Goal: Task Accomplishment & Management: Complete application form

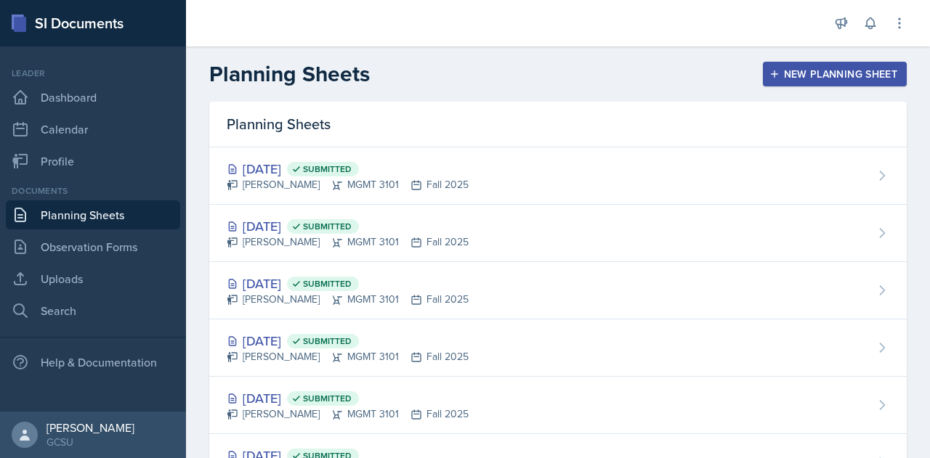
click at [59, 210] on link "Planning Sheets" at bounding box center [93, 214] width 174 height 29
click at [785, 77] on div "New Planning Sheet" at bounding box center [834, 74] width 125 height 12
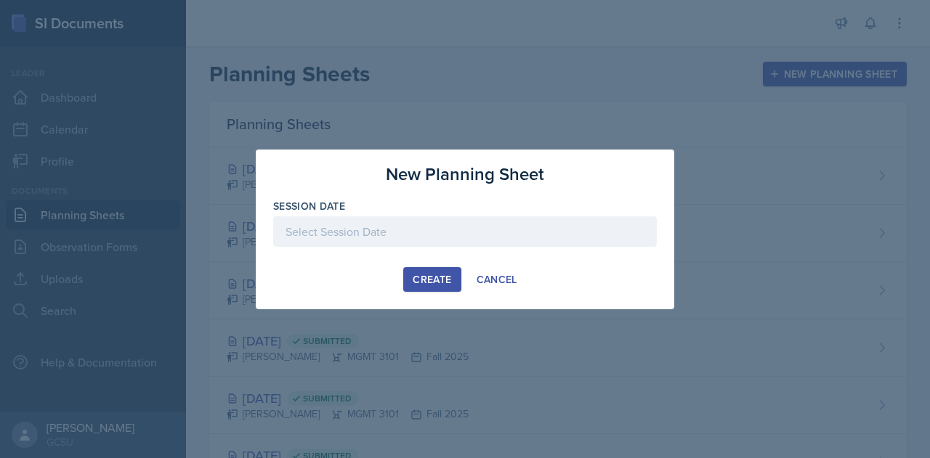
click at [341, 227] on div at bounding box center [465, 231] width 384 height 31
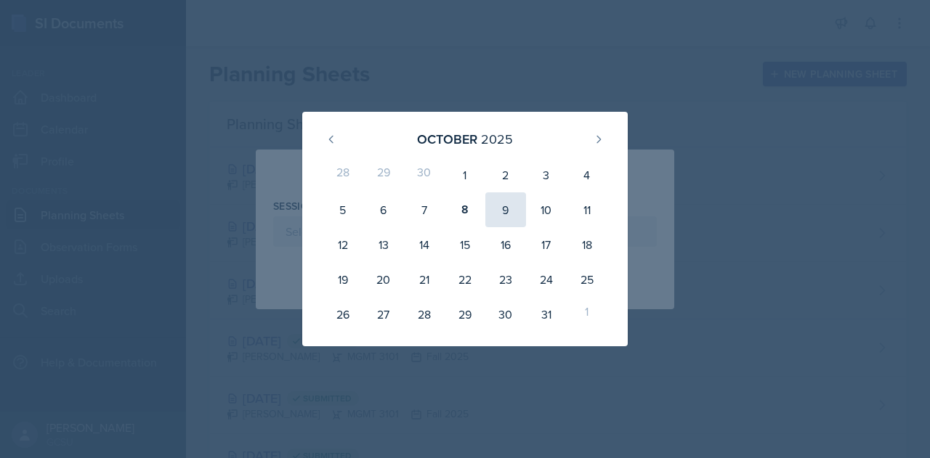
click at [508, 216] on div "9" at bounding box center [505, 209] width 41 height 35
type input "[DATE]"
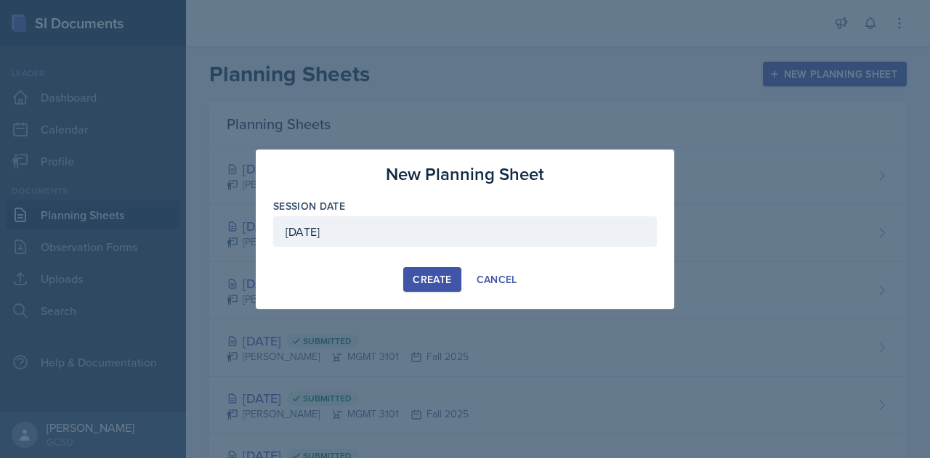
click at [429, 278] on div "Create" at bounding box center [432, 280] width 38 height 12
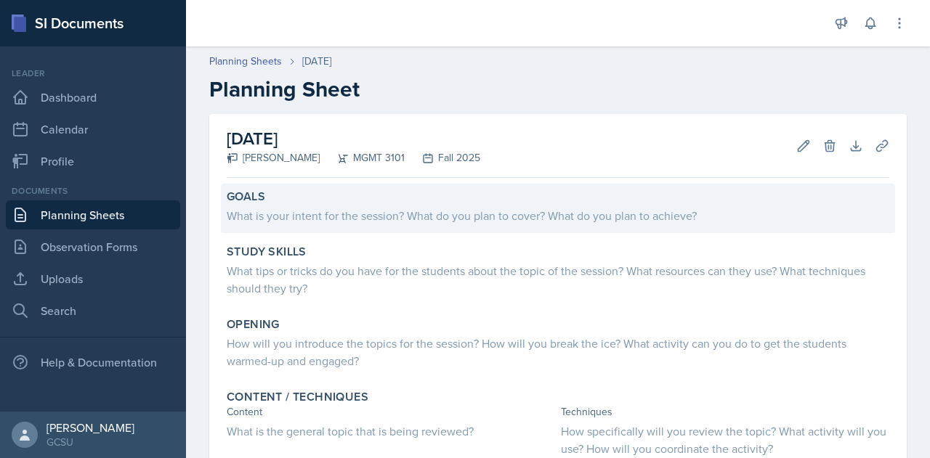
click at [340, 219] on div "What is your intent for the session? What do you plan to cover? What do you pla…" at bounding box center [558, 215] width 662 height 17
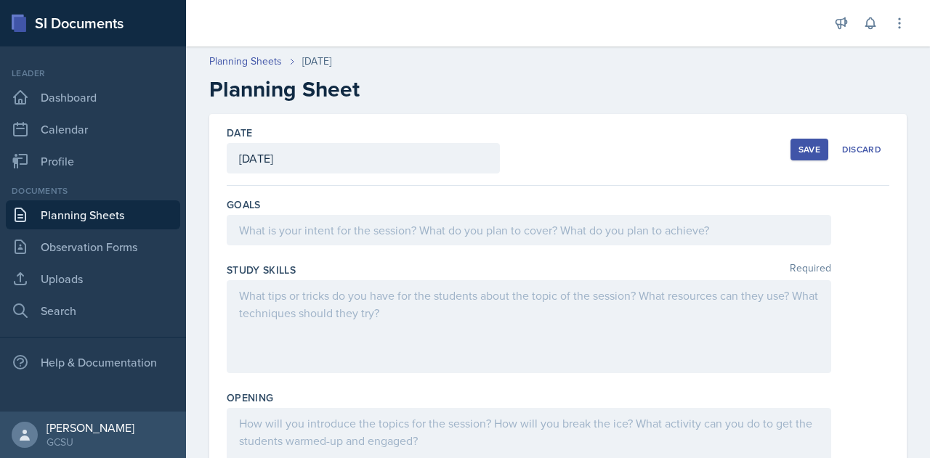
click at [340, 224] on div at bounding box center [529, 230] width 604 height 31
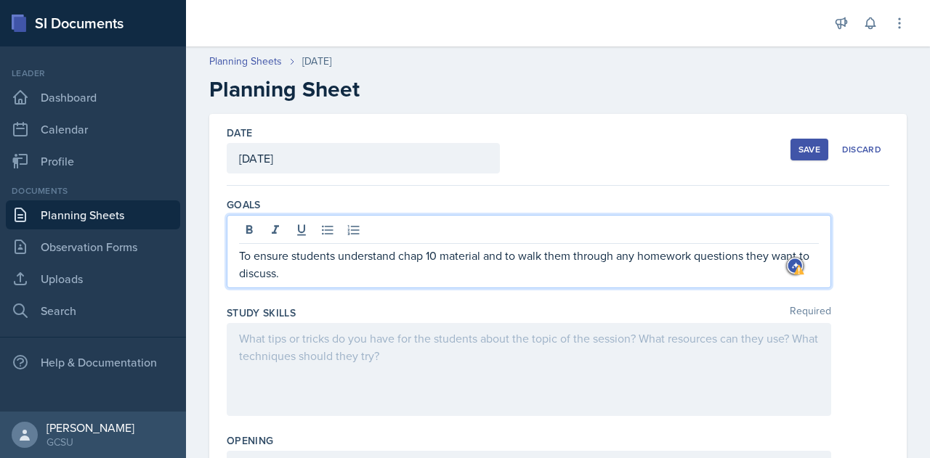
click at [423, 258] on p "To ensure students understand chap 10 material and to walk them through any hom…" at bounding box center [529, 264] width 580 height 35
click at [351, 271] on p "To ensure students understand chapter 10 material and to walk them through any …" at bounding box center [529, 264] width 580 height 35
click at [296, 341] on div at bounding box center [529, 369] width 604 height 93
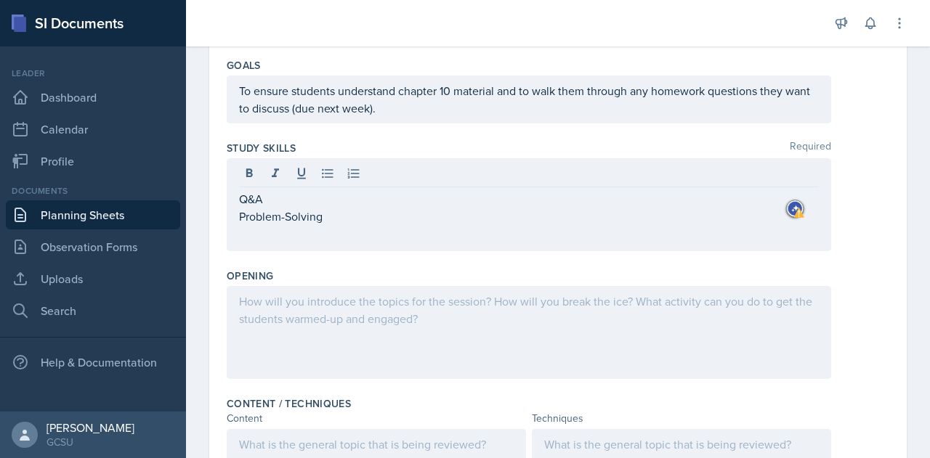
click at [304, 309] on div at bounding box center [529, 332] width 604 height 93
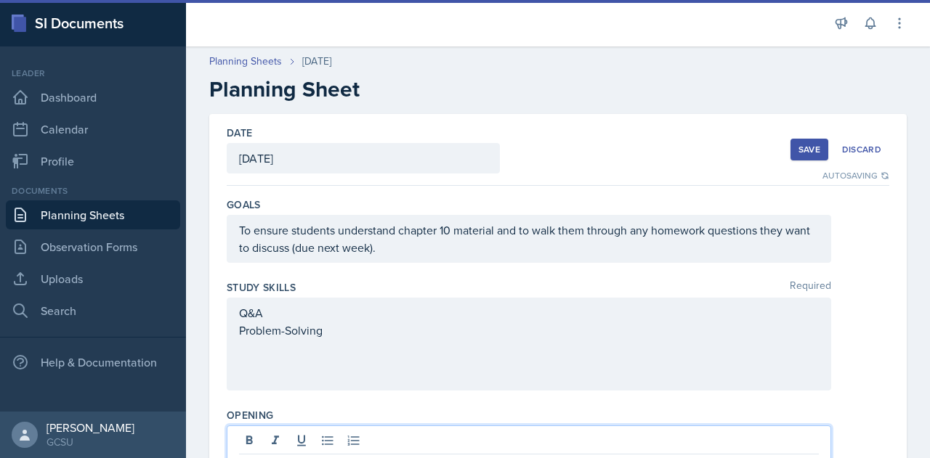
click at [805, 147] on div "Save" at bounding box center [809, 150] width 22 height 12
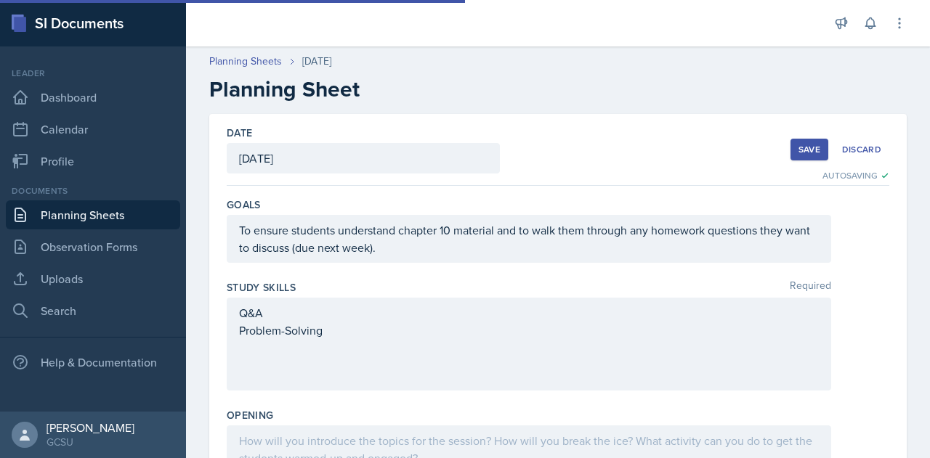
click at [97, 214] on link "Planning Sheets" at bounding box center [93, 214] width 174 height 29
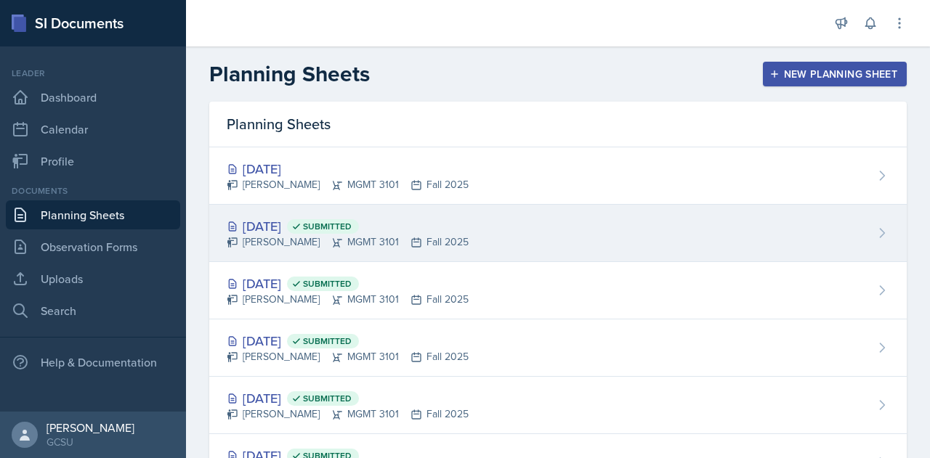
click at [543, 241] on div "[DATE] Submitted [PERSON_NAME] MGMT 3101 Fall 2025" at bounding box center [557, 233] width 697 height 57
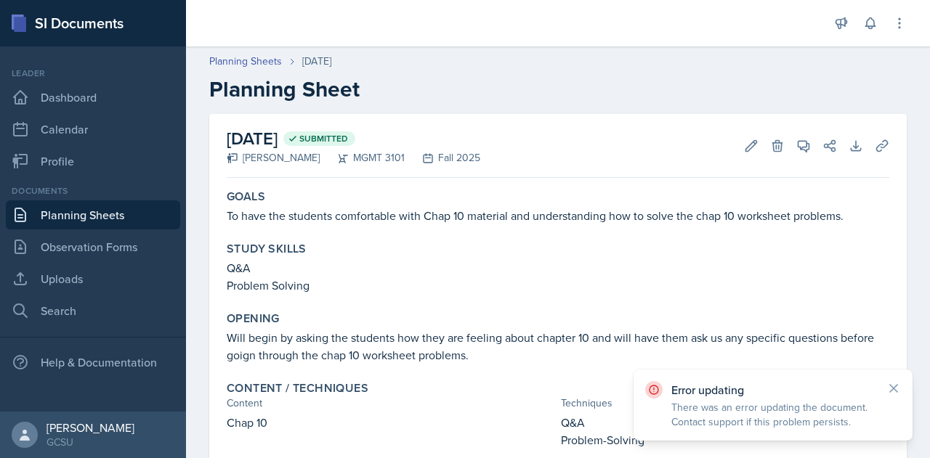
scroll to position [57, 0]
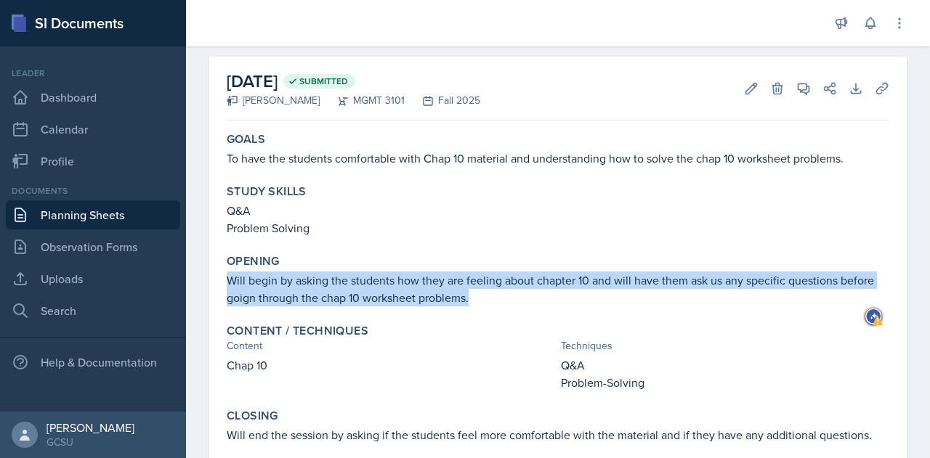
drag, startPoint x: 228, startPoint y: 279, endPoint x: 484, endPoint y: 303, distance: 256.8
click at [484, 303] on p "Will begin by asking the students how they are feeling about chapter 10 and wil…" at bounding box center [558, 289] width 662 height 35
drag, startPoint x: 227, startPoint y: 281, endPoint x: 473, endPoint y: 307, distance: 246.8
click at [473, 307] on div "Opening Will begin by asking the students how they are feeling about chapter 10…" at bounding box center [558, 280] width 674 height 64
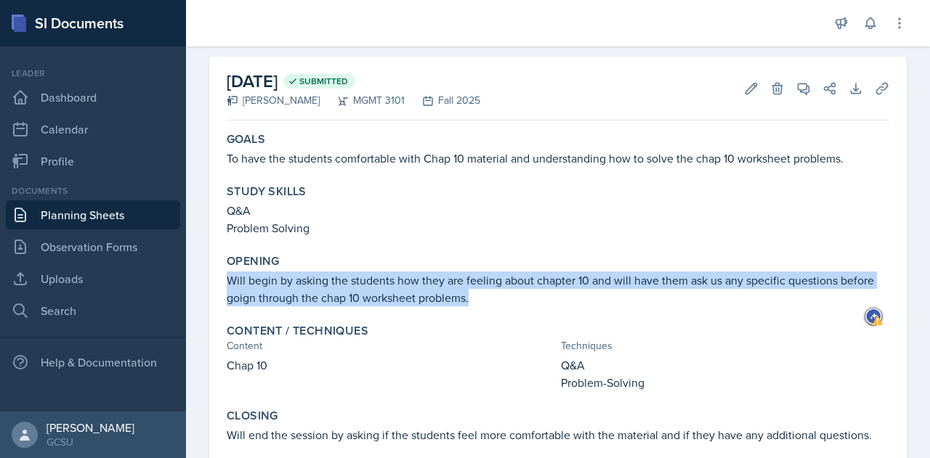
copy p "Will begin by asking the students how they are feeling about chapter 10 and wil…"
click at [91, 216] on link "Planning Sheets" at bounding box center [93, 214] width 174 height 29
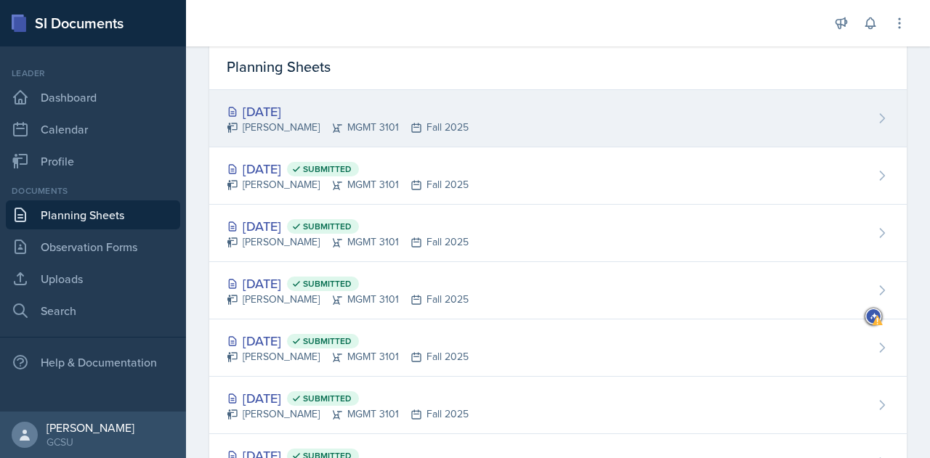
click at [370, 111] on div "[DATE]" at bounding box center [348, 112] width 242 height 20
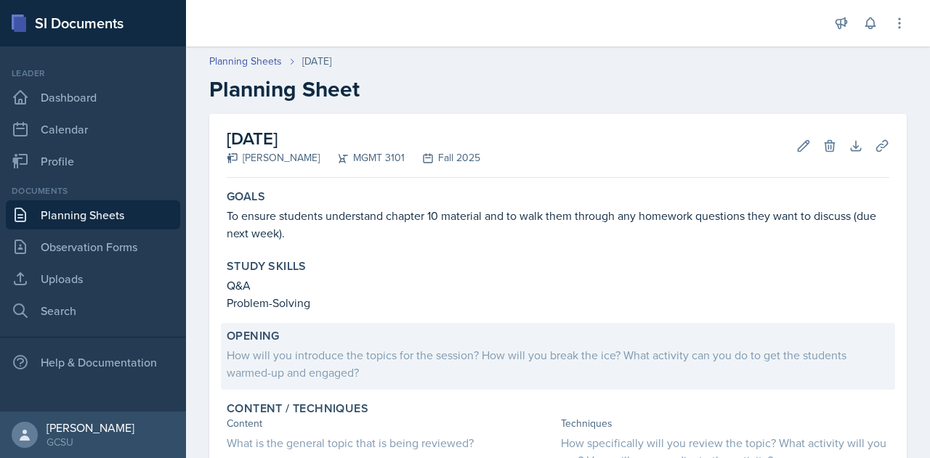
click at [390, 373] on div "How will you introduce the topics for the session? How will you break the ice? …" at bounding box center [558, 363] width 662 height 35
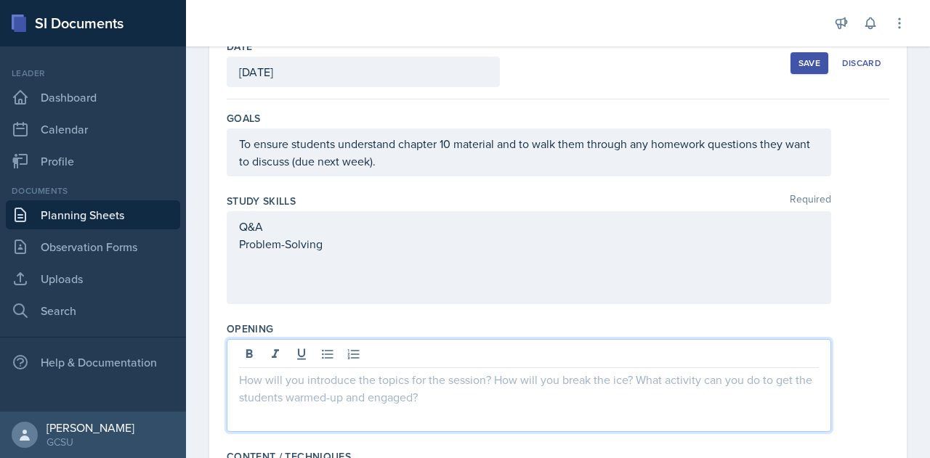
click at [312, 371] on p at bounding box center [529, 379] width 580 height 17
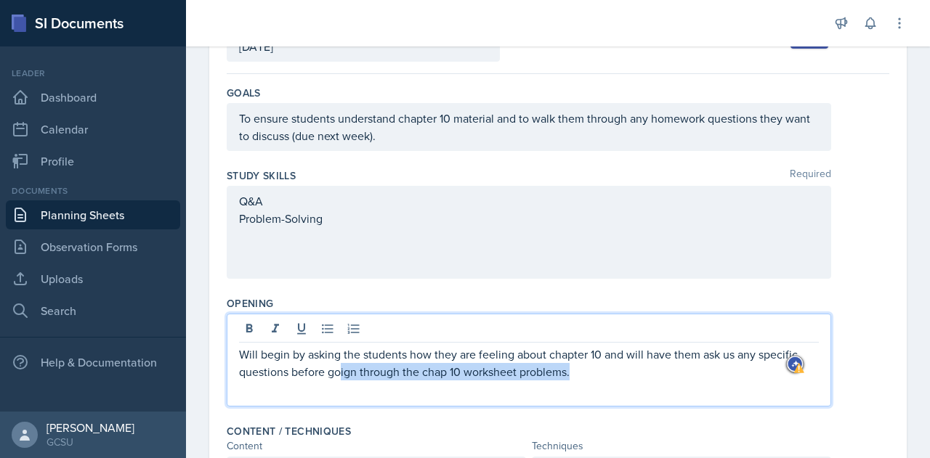
drag, startPoint x: 591, startPoint y: 374, endPoint x: 341, endPoint y: 368, distance: 250.7
click at [341, 368] on p "Will begin by asking the students how they are feeling about chapter 10 and wil…" at bounding box center [529, 363] width 580 height 35
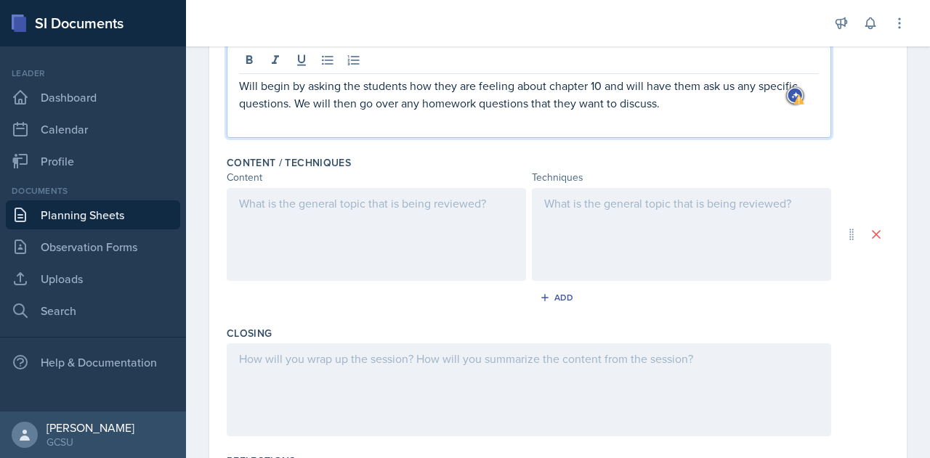
click at [308, 200] on p at bounding box center [376, 203] width 275 height 17
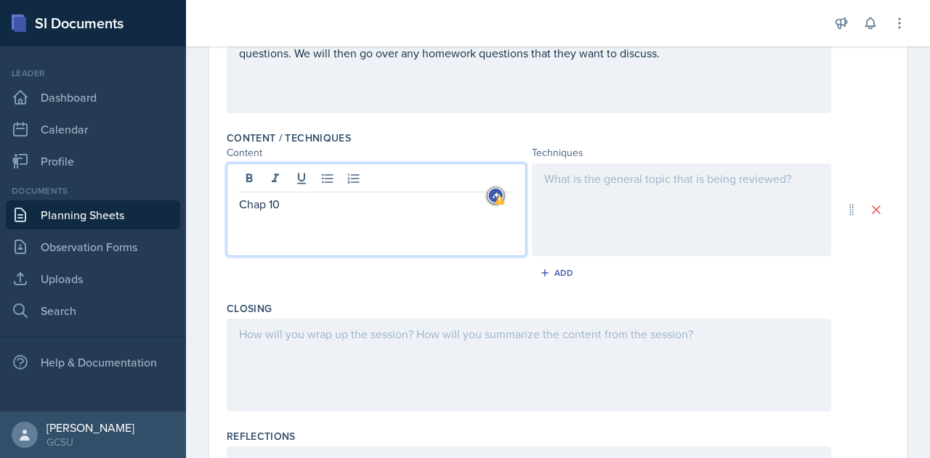
click at [633, 176] on div at bounding box center [681, 209] width 299 height 93
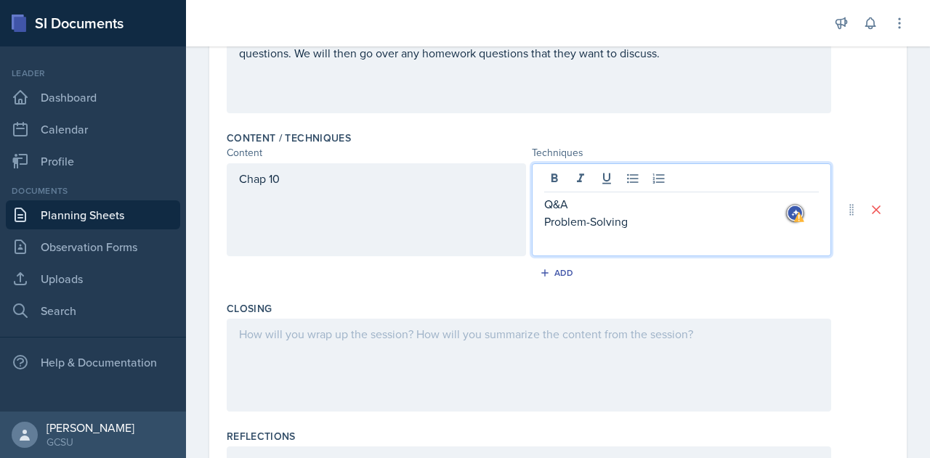
click at [357, 322] on div at bounding box center [529, 365] width 604 height 93
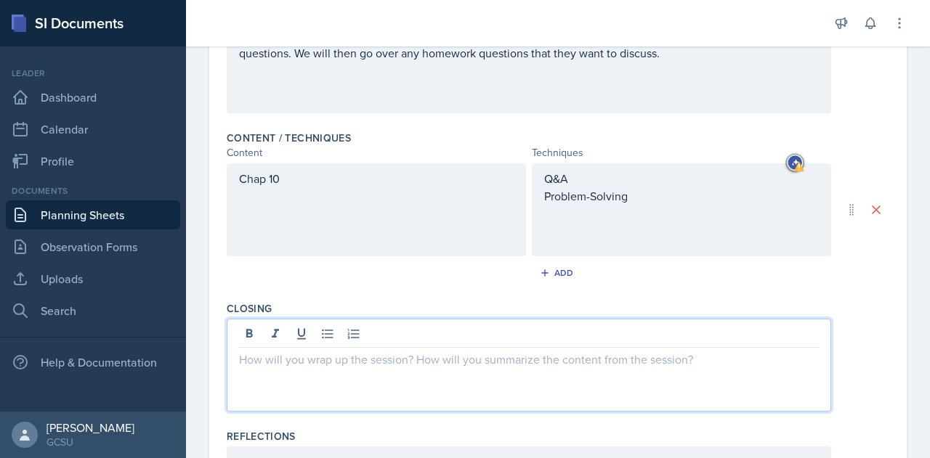
scroll to position [431, 0]
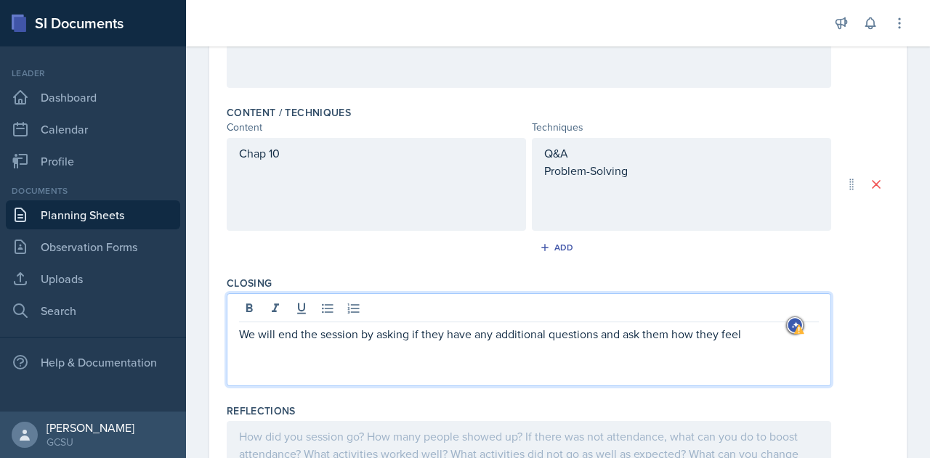
click at [632, 332] on p "We will end the session by asking if they have any additional questions and ask…" at bounding box center [529, 333] width 580 height 17
click at [745, 332] on p "We will end the session by asking if they have any additional questions and ask…" at bounding box center [529, 333] width 580 height 17
drag, startPoint x: 745, startPoint y: 335, endPoint x: 609, endPoint y: 336, distance: 135.1
click at [609, 336] on p "We will end the session by asking if they have any additional questions and ask…" at bounding box center [529, 333] width 580 height 17
click at [613, 332] on p "We will end the session by asking if they have any additional questions and ask…" at bounding box center [529, 333] width 580 height 17
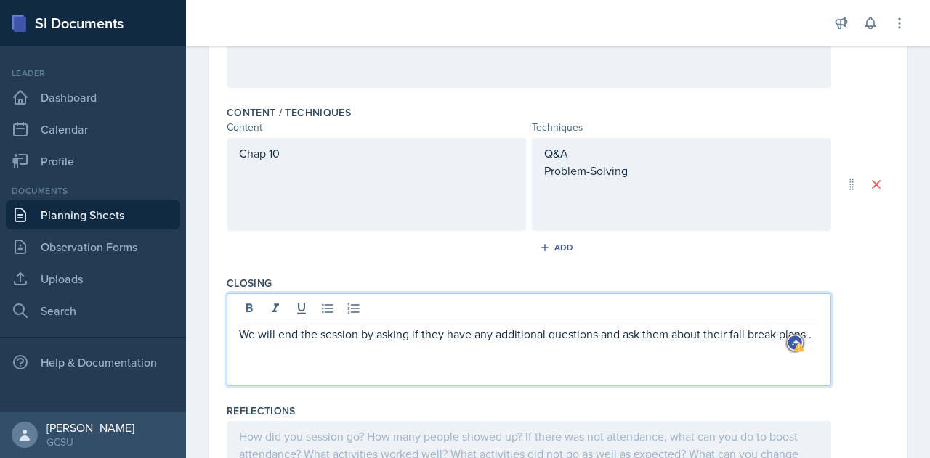
click at [630, 333] on p "We will end the session by asking if they have any additional questions and ask…" at bounding box center [529, 333] width 580 height 17
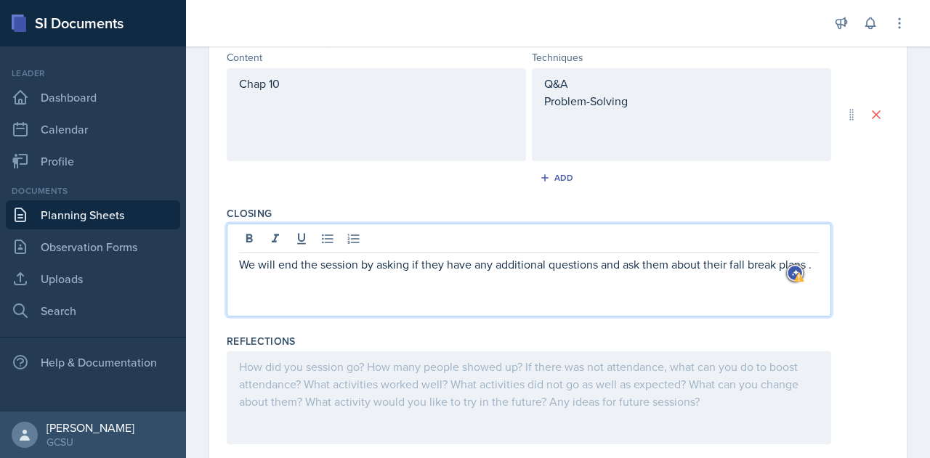
click at [286, 273] on p "We will end the session by asking if they have any additional questions and ask…" at bounding box center [529, 264] width 580 height 17
click at [283, 363] on div at bounding box center [529, 398] width 604 height 93
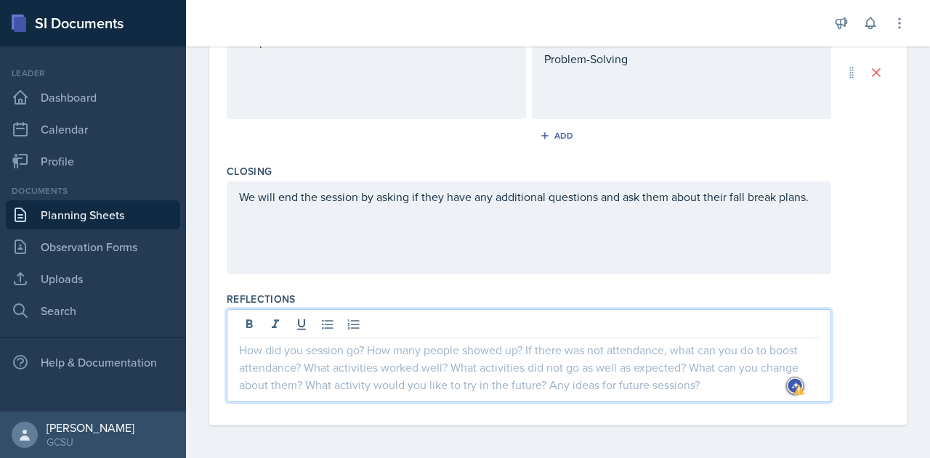
scroll to position [0, 0]
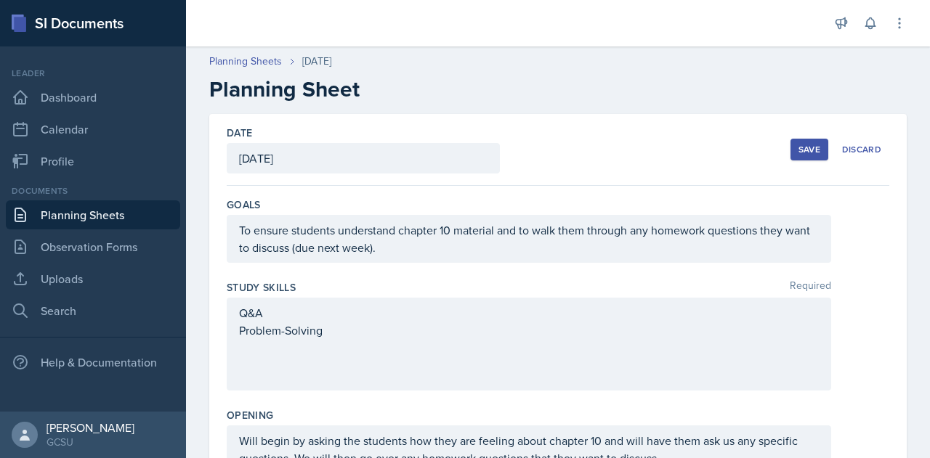
click at [801, 147] on div "Save" at bounding box center [809, 150] width 22 height 12
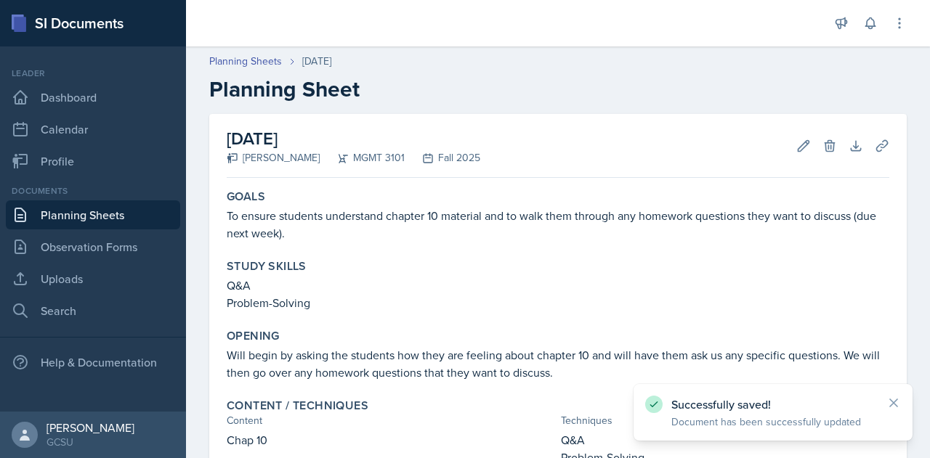
scroll to position [250, 0]
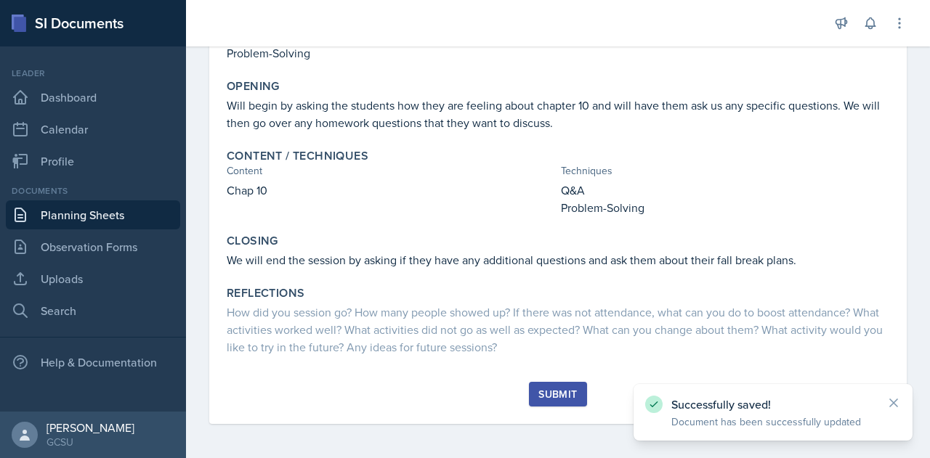
click at [559, 390] on div "Submit" at bounding box center [557, 395] width 38 height 12
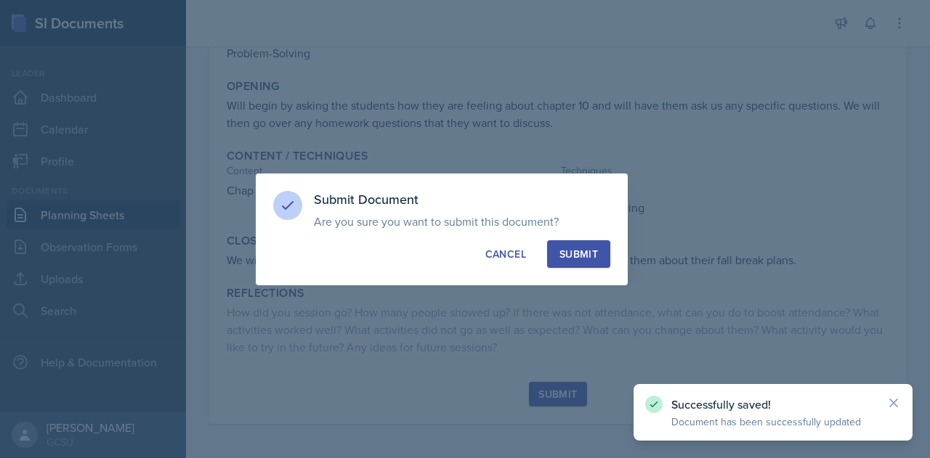
click at [581, 251] on div "Submit" at bounding box center [578, 254] width 38 height 15
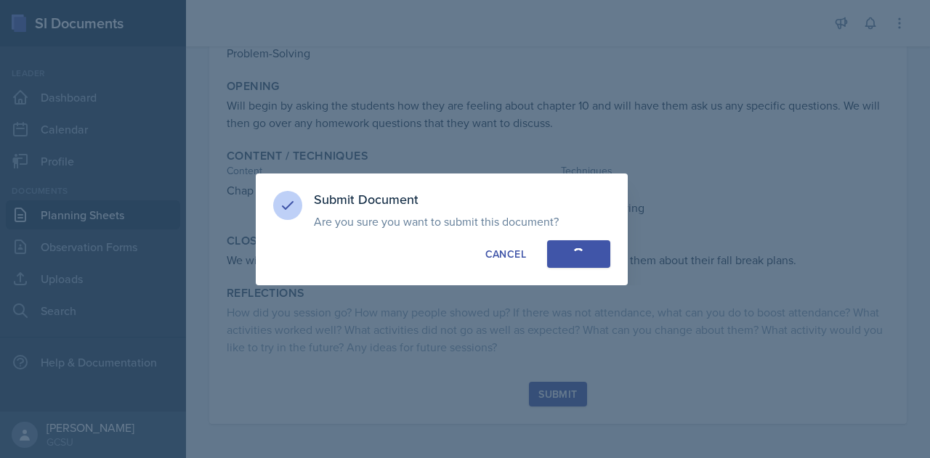
scroll to position [153, 0]
